Goal: Navigation & Orientation: Find specific page/section

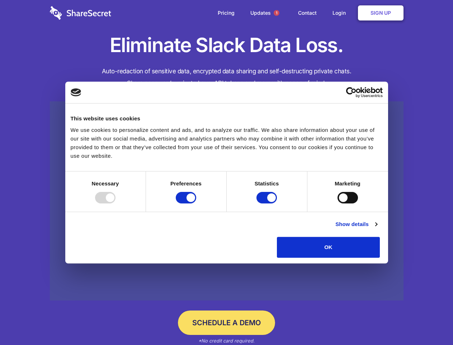
click at [116, 203] on div at bounding box center [105, 197] width 20 height 11
click at [196, 203] on input "Preferences" at bounding box center [186, 197] width 20 height 11
checkbox input "false"
click at [268, 203] on input "Statistics" at bounding box center [267, 197] width 20 height 11
checkbox input "false"
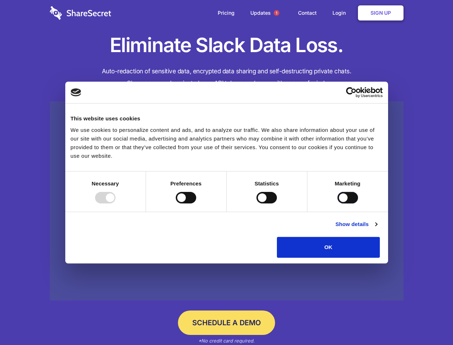
click at [338, 203] on input "Marketing" at bounding box center [348, 197] width 20 height 11
checkbox input "true"
click at [377, 228] on link "Show details" at bounding box center [357, 224] width 42 height 9
click at [0, 0] on li "Necessary 7 Necessary cookies help make a website usable by enabling basic func…" at bounding box center [0, 0] width 0 height 0
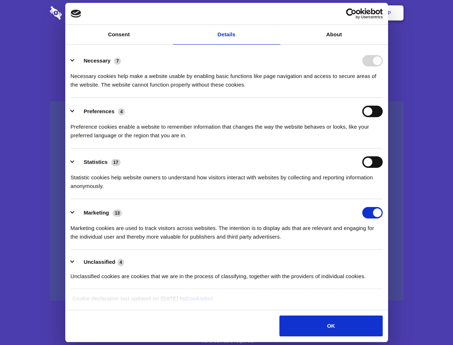
click at [276, 13] on span "1" at bounding box center [277, 13] width 6 height 6
